Goal: Task Accomplishment & Management: Manage account settings

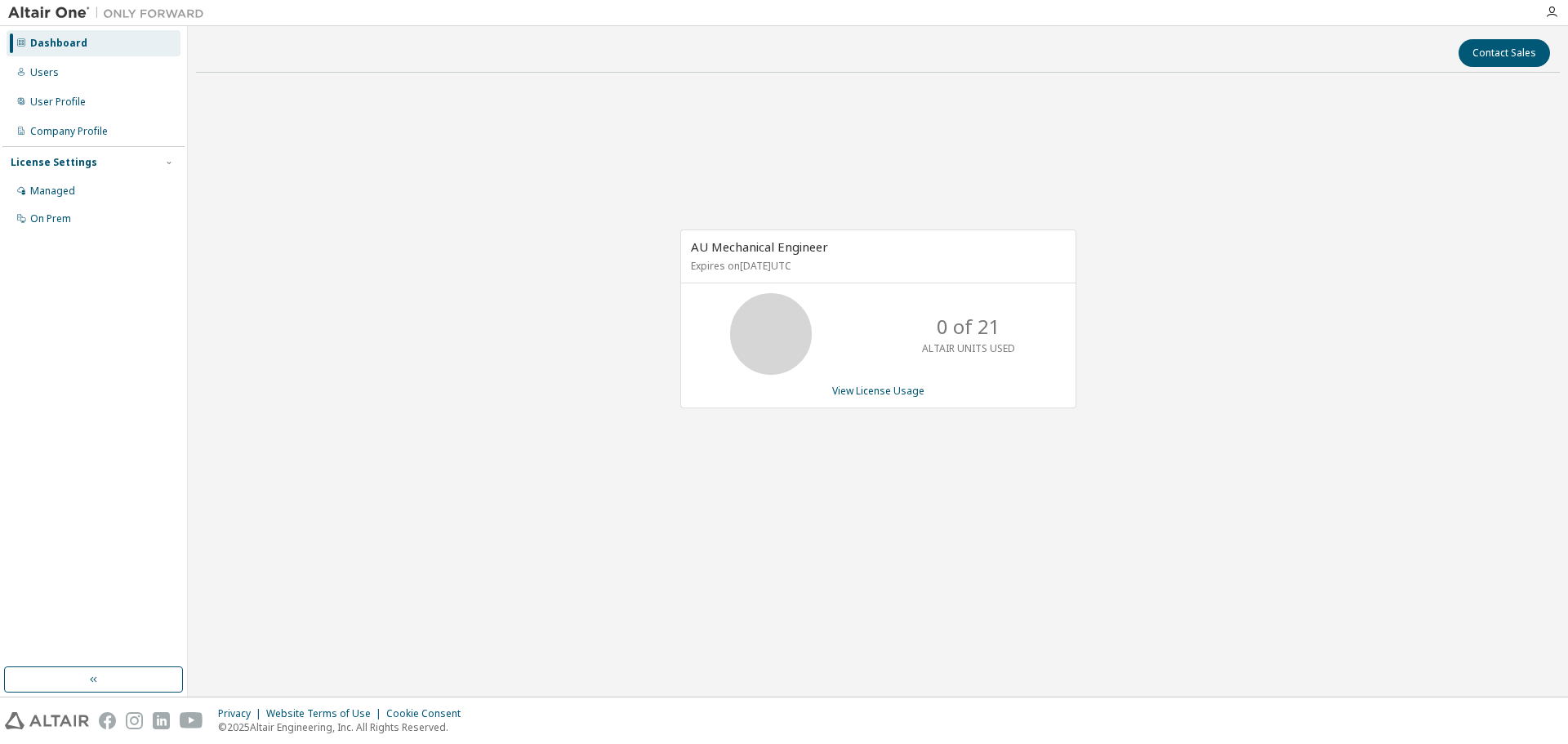
click at [521, 194] on div "AU Mechanical Engineer Expires on [DATE] UTC 0 of 21 ALTAIR UNITS USED View Lic…" at bounding box center [878, 327] width 1364 height 484
drag, startPoint x: 63, startPoint y: 192, endPoint x: 81, endPoint y: 186, distance: 19.0
click at [63, 192] on div "Managed" at bounding box center [53, 192] width 45 height 13
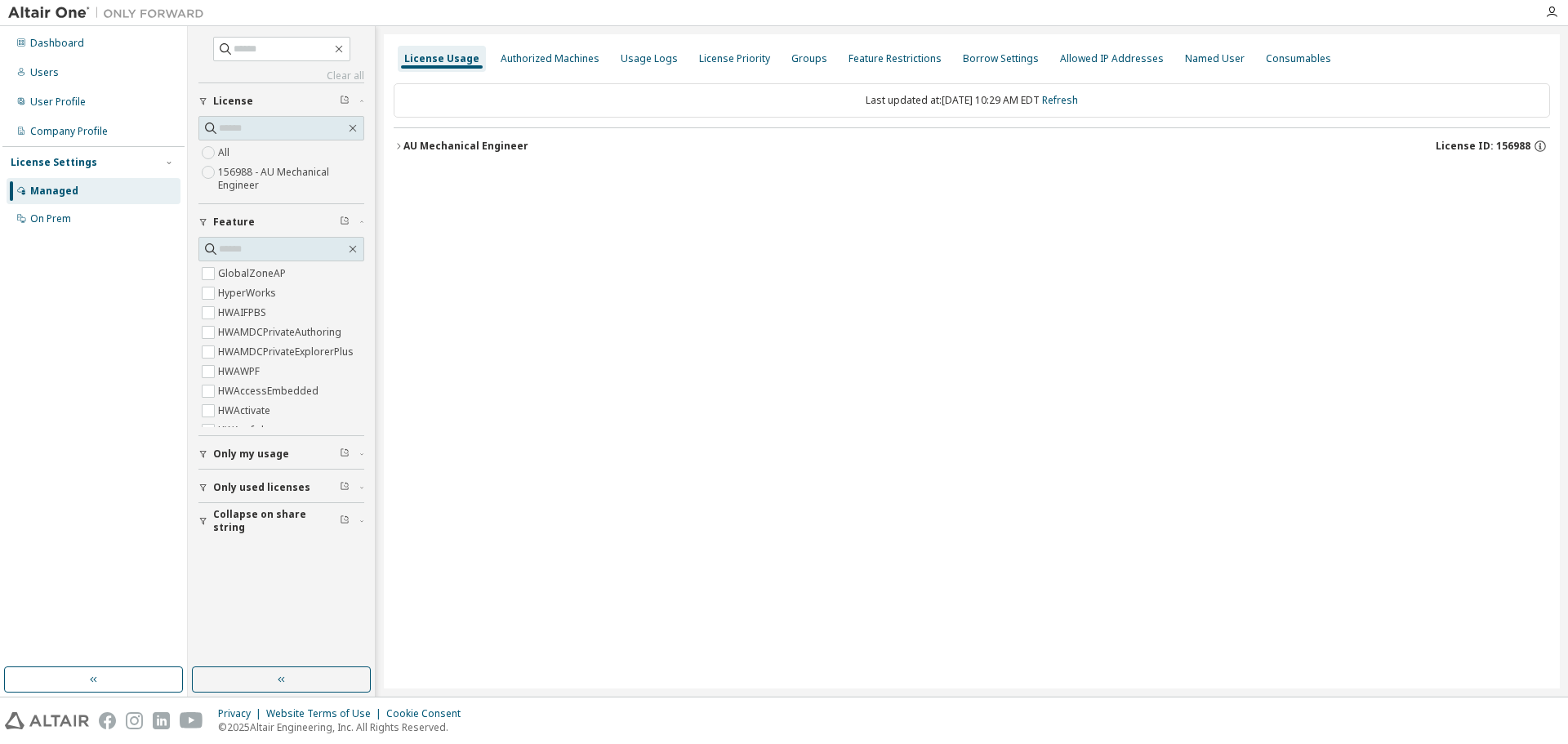
click at [397, 147] on icon "button" at bounding box center [398, 147] width 10 height 10
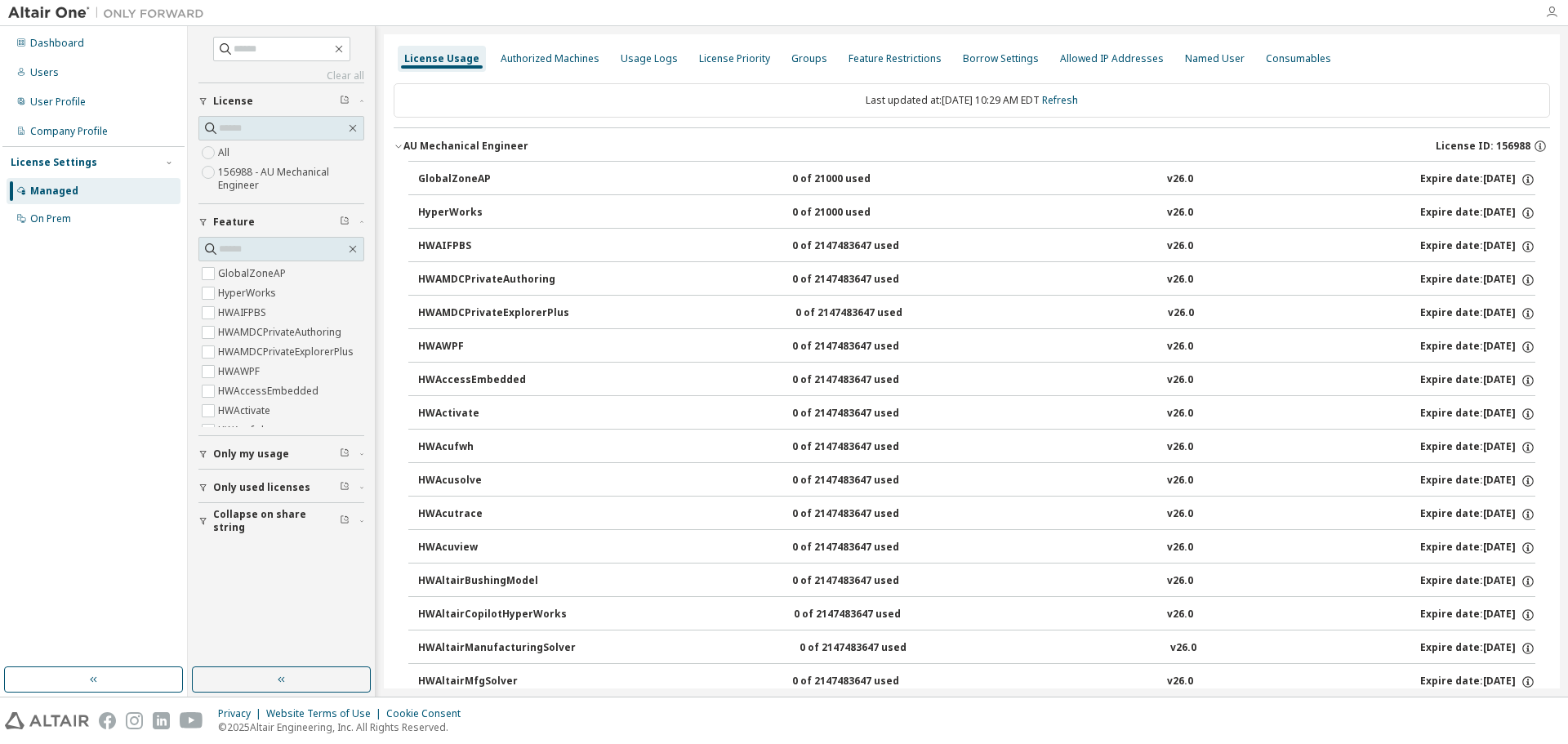
click at [1552, 12] on icon "button" at bounding box center [1552, 12] width 13 height 13
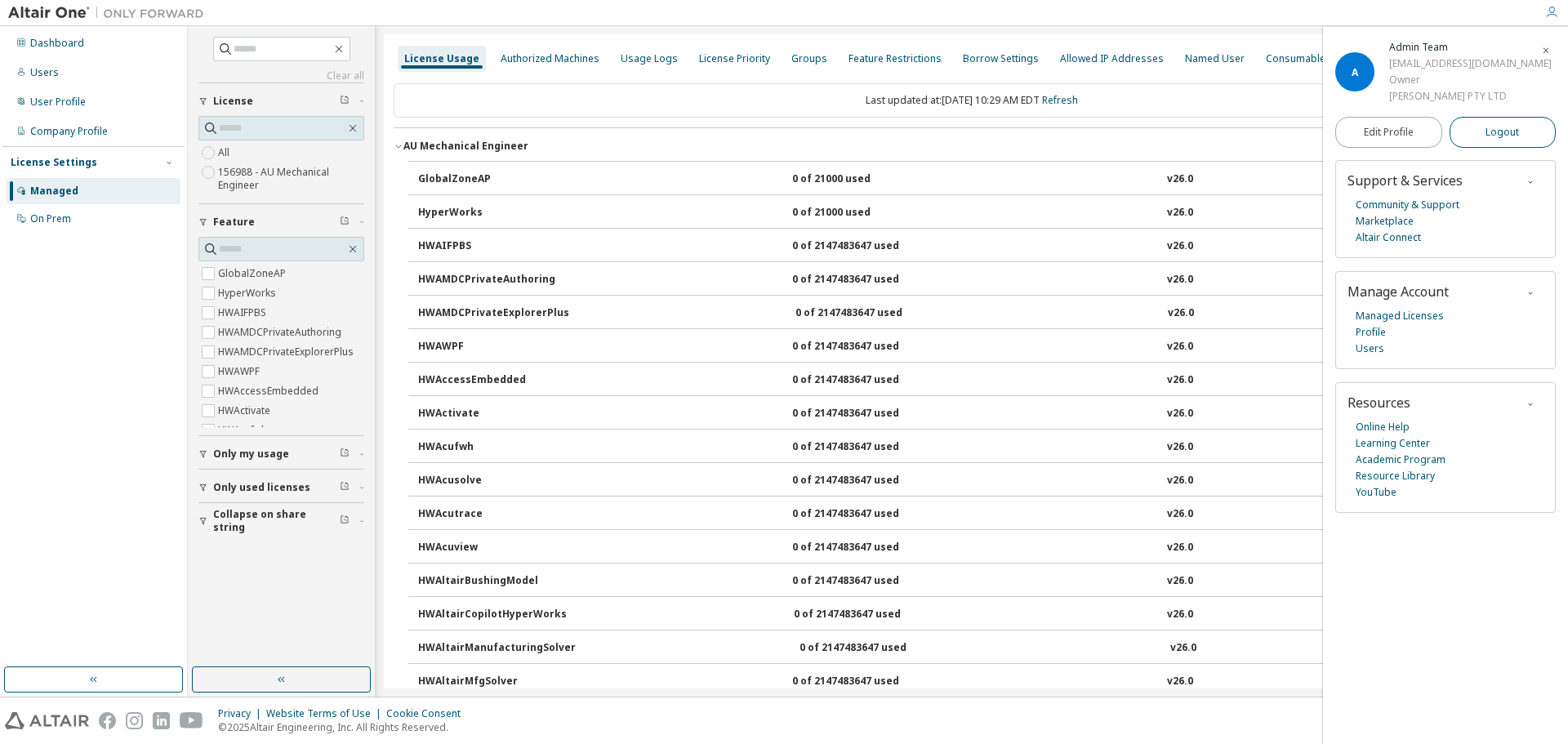
click at [1499, 132] on span "Logout" at bounding box center [1502, 132] width 34 height 16
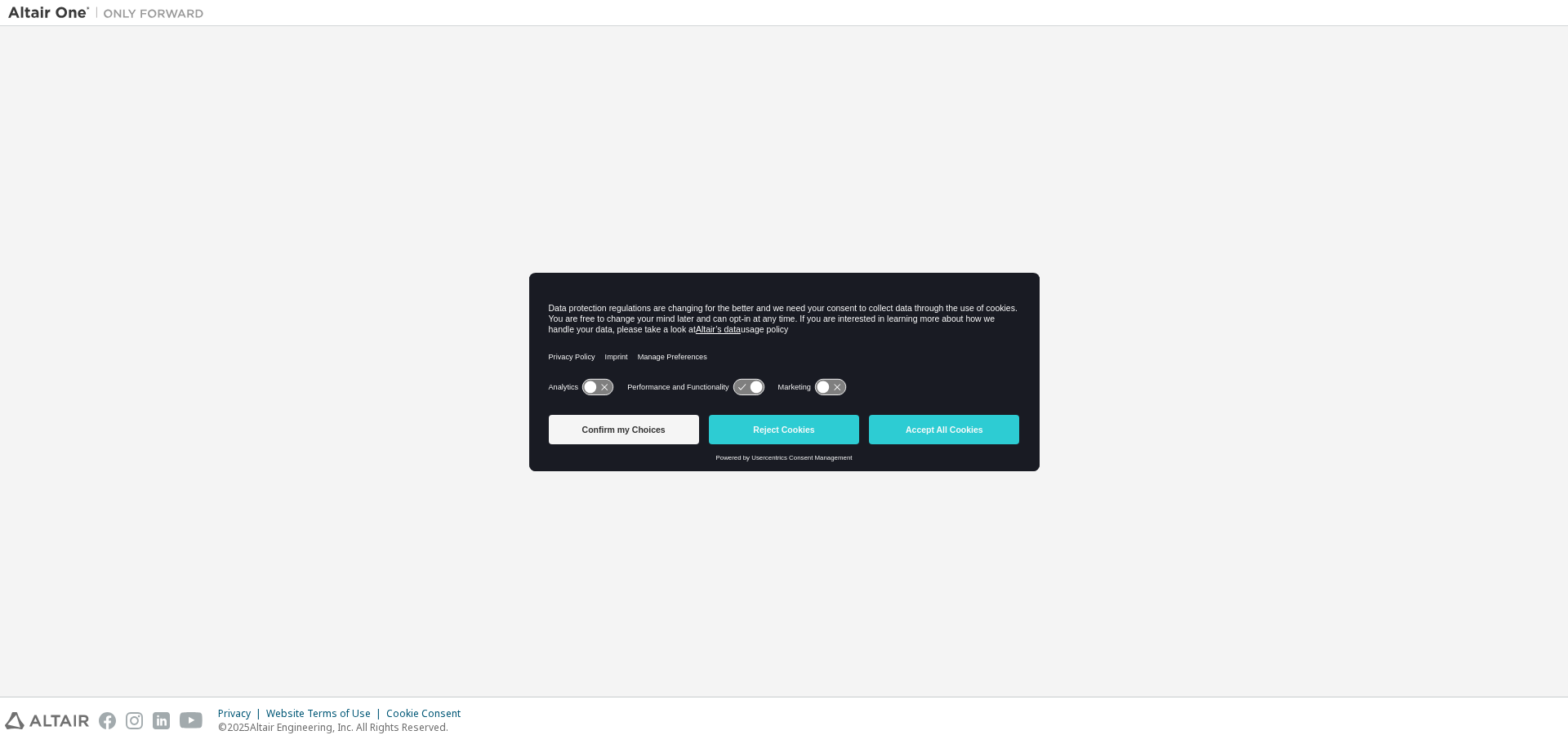
click at [949, 430] on button "Accept All Cookies" at bounding box center [943, 429] width 150 height 30
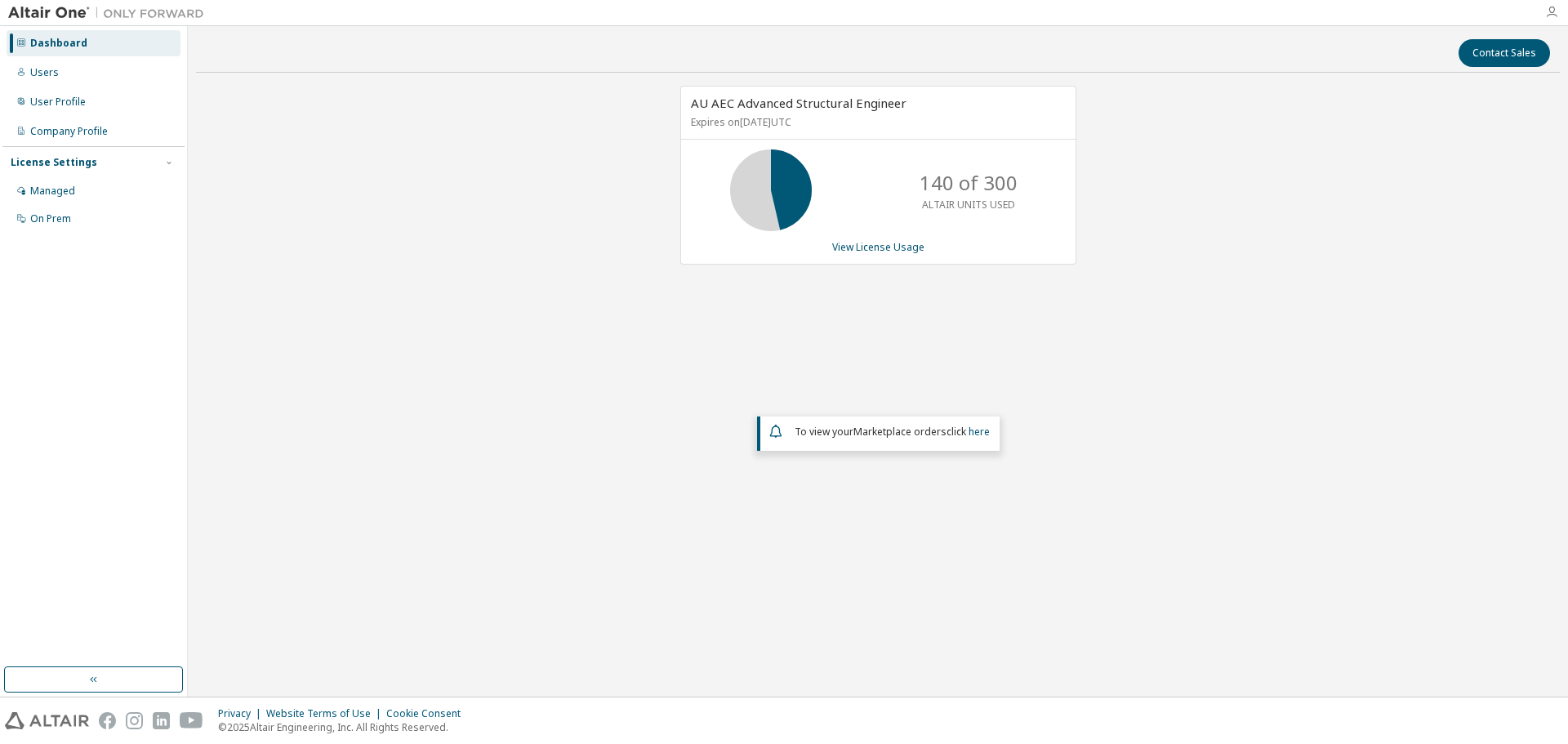
click at [1552, 9] on icon "button" at bounding box center [1552, 12] width 13 height 13
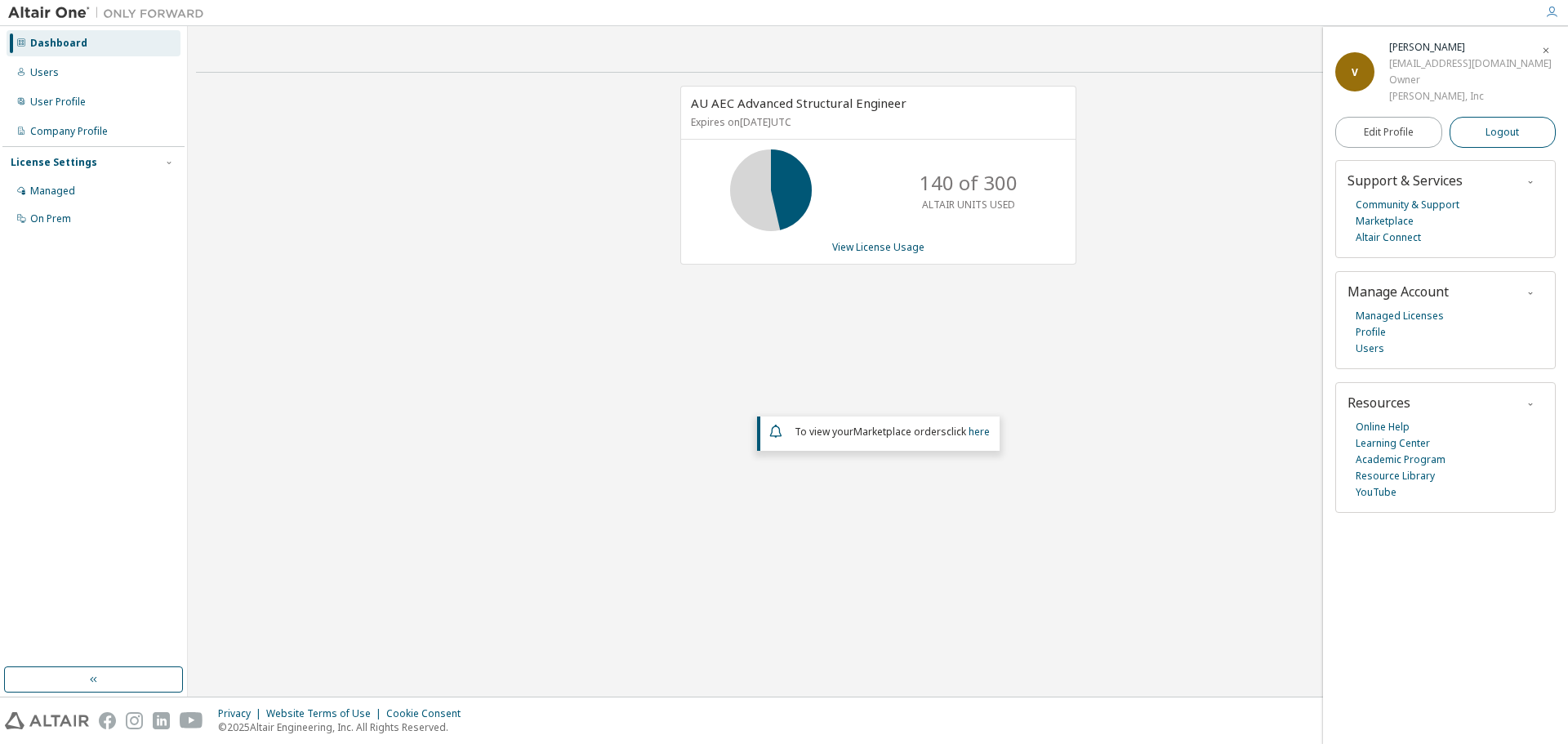
click at [1485, 135] on button "Logout" at bounding box center [1503, 132] width 107 height 31
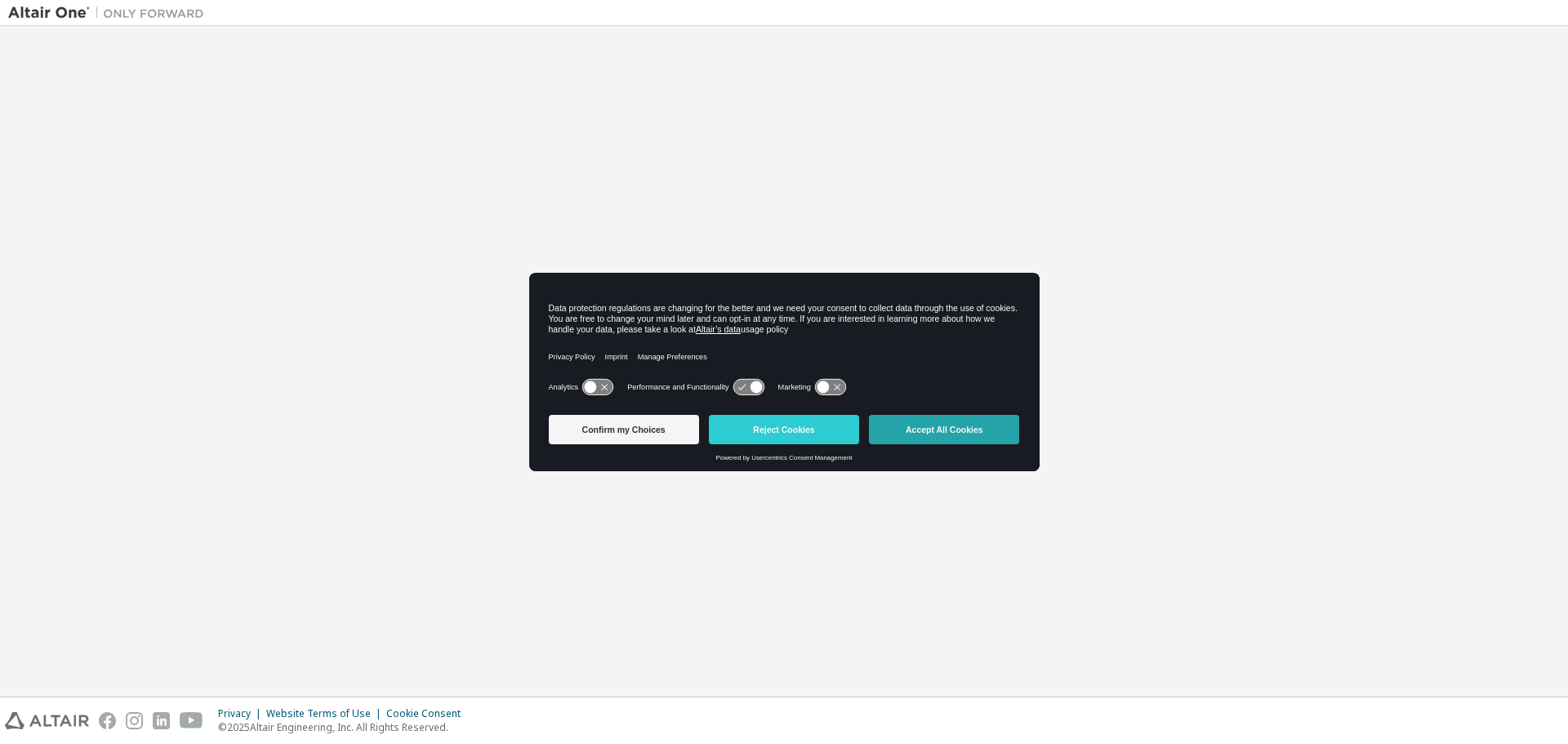
click at [961, 427] on button "Accept All Cookies" at bounding box center [943, 429] width 150 height 30
